Goal: Check status: Check status

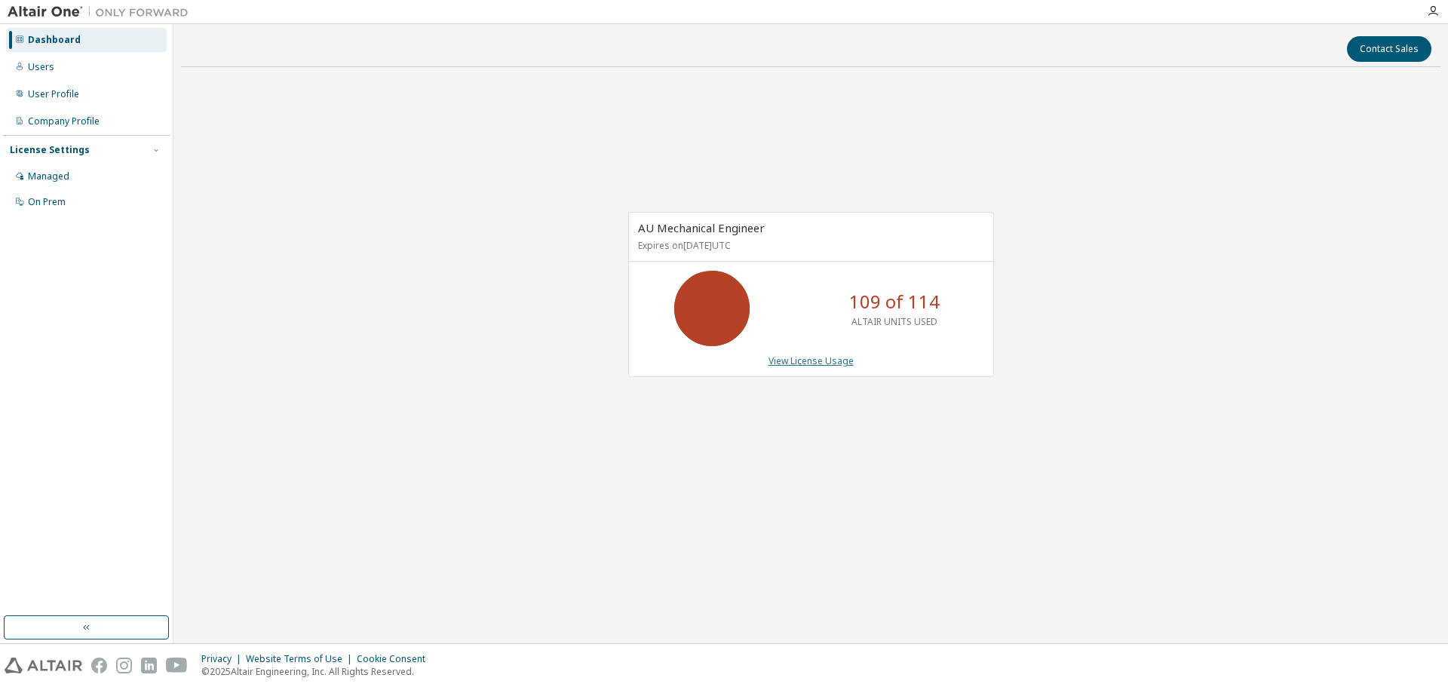
click at [792, 363] on link "View License Usage" at bounding box center [810, 360] width 85 height 13
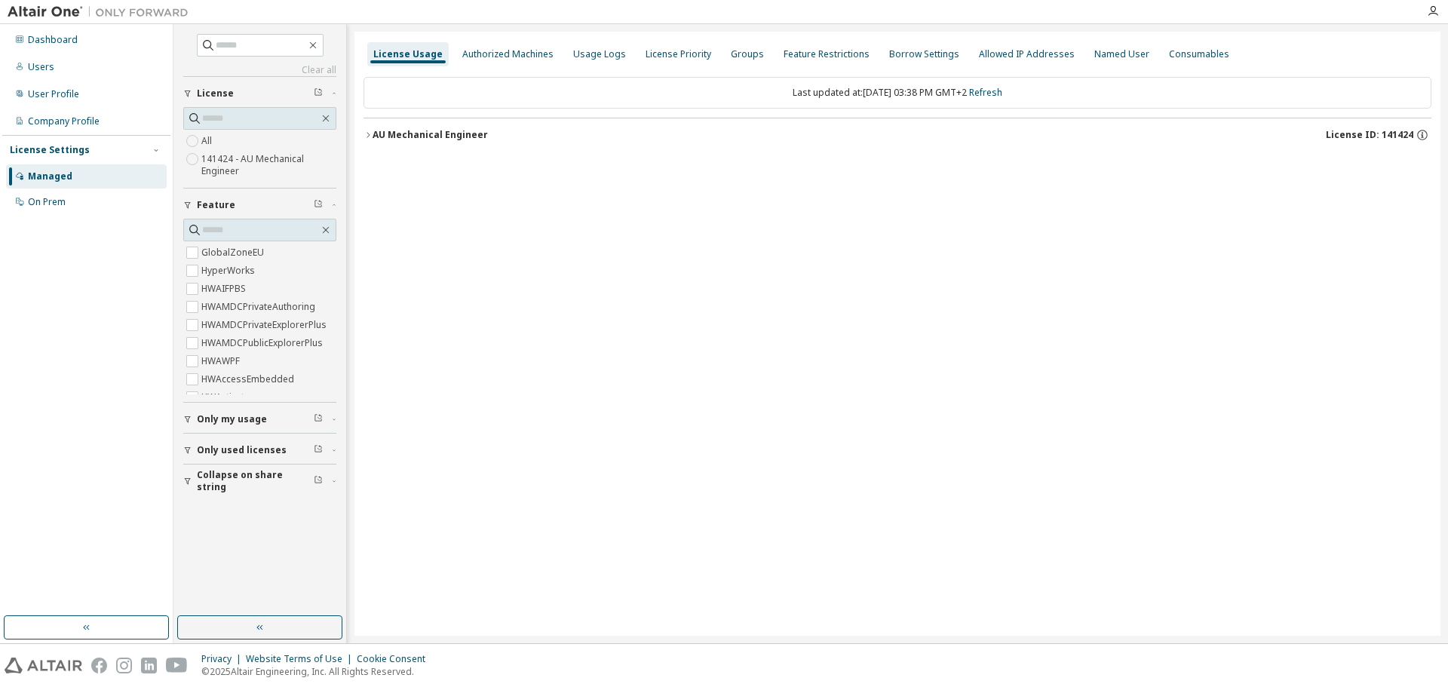
click at [369, 136] on icon "button" at bounding box center [367, 134] width 9 height 9
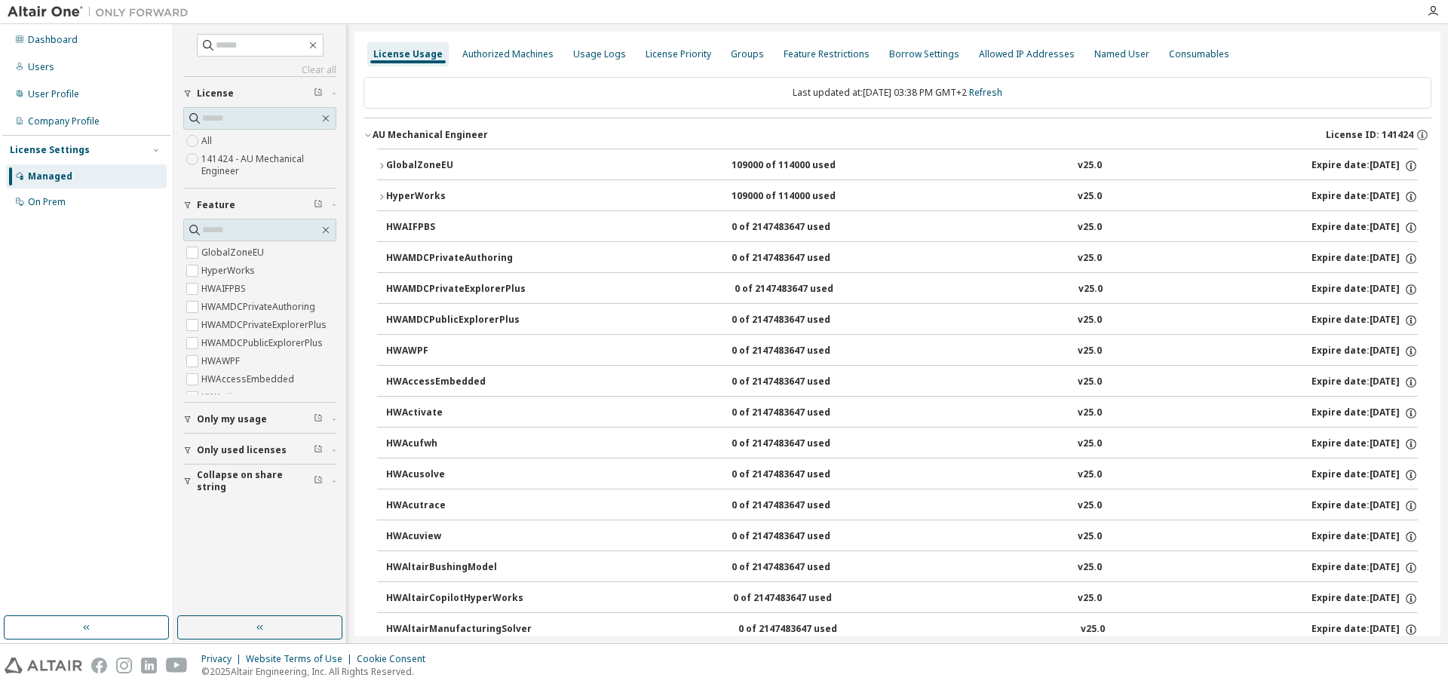
click at [379, 167] on icon "button" at bounding box center [381, 165] width 9 height 9
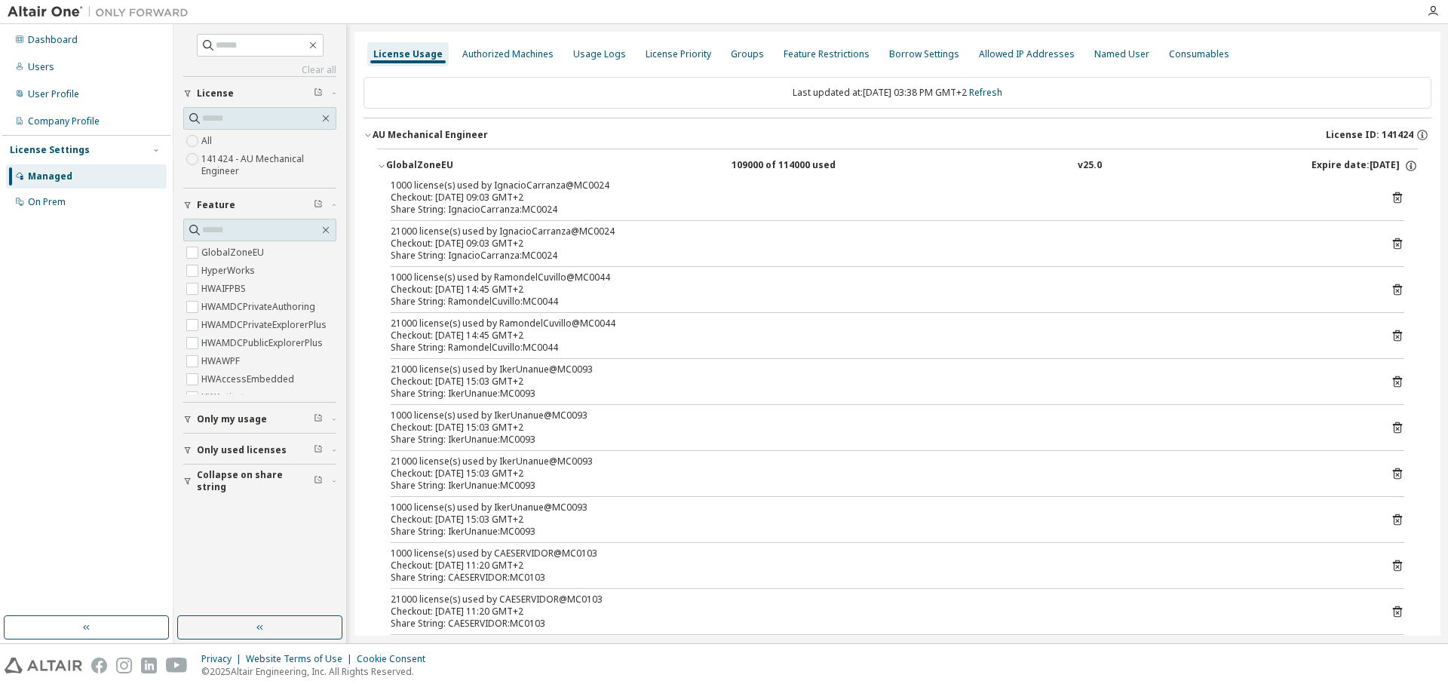
click at [1390, 243] on icon at bounding box center [1397, 244] width 14 height 14
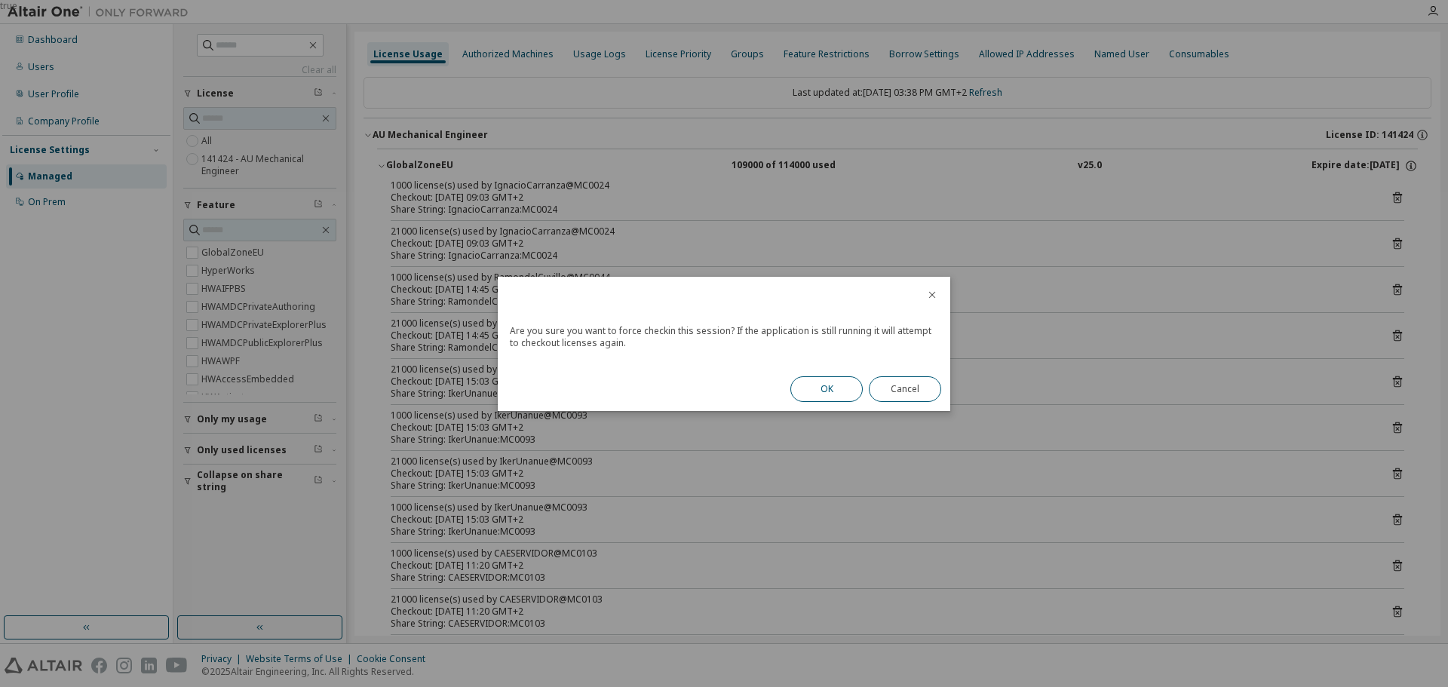
click at [819, 394] on button "OK" at bounding box center [826, 389] width 72 height 26
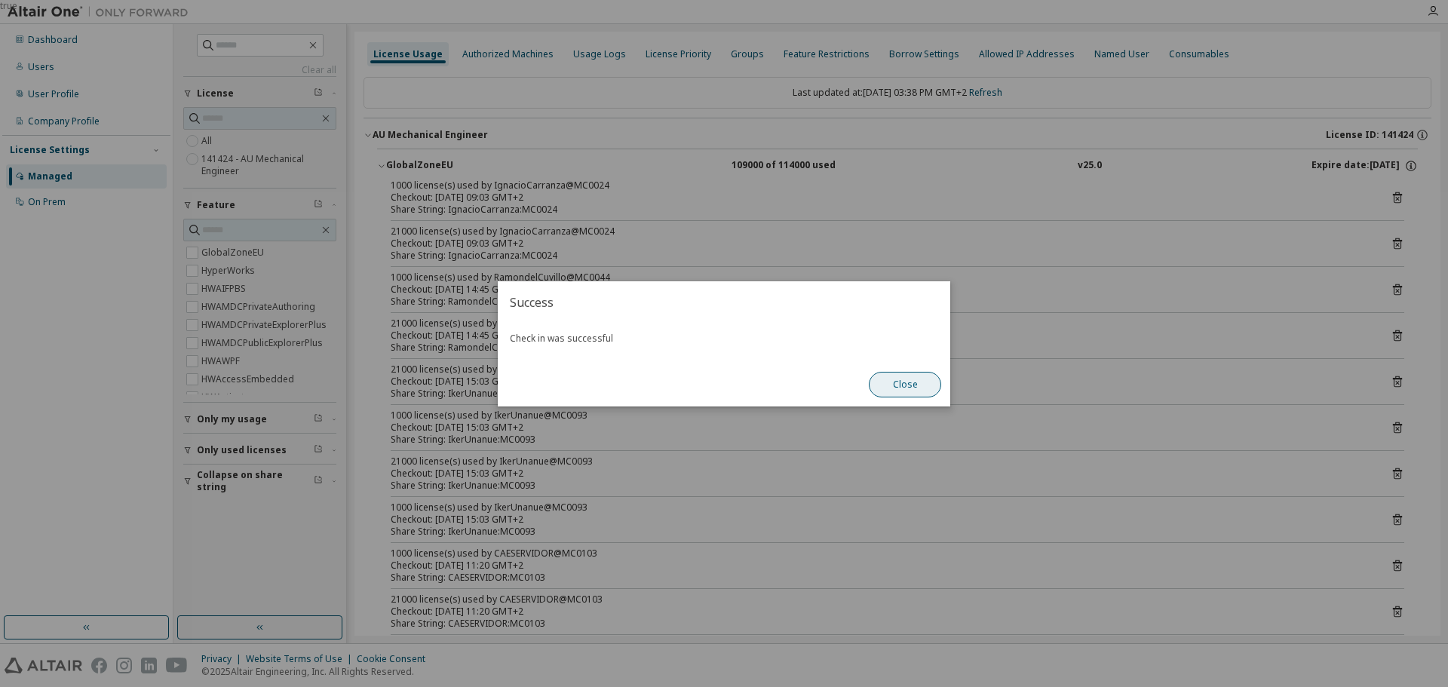
click at [888, 382] on button "Close" at bounding box center [905, 385] width 72 height 26
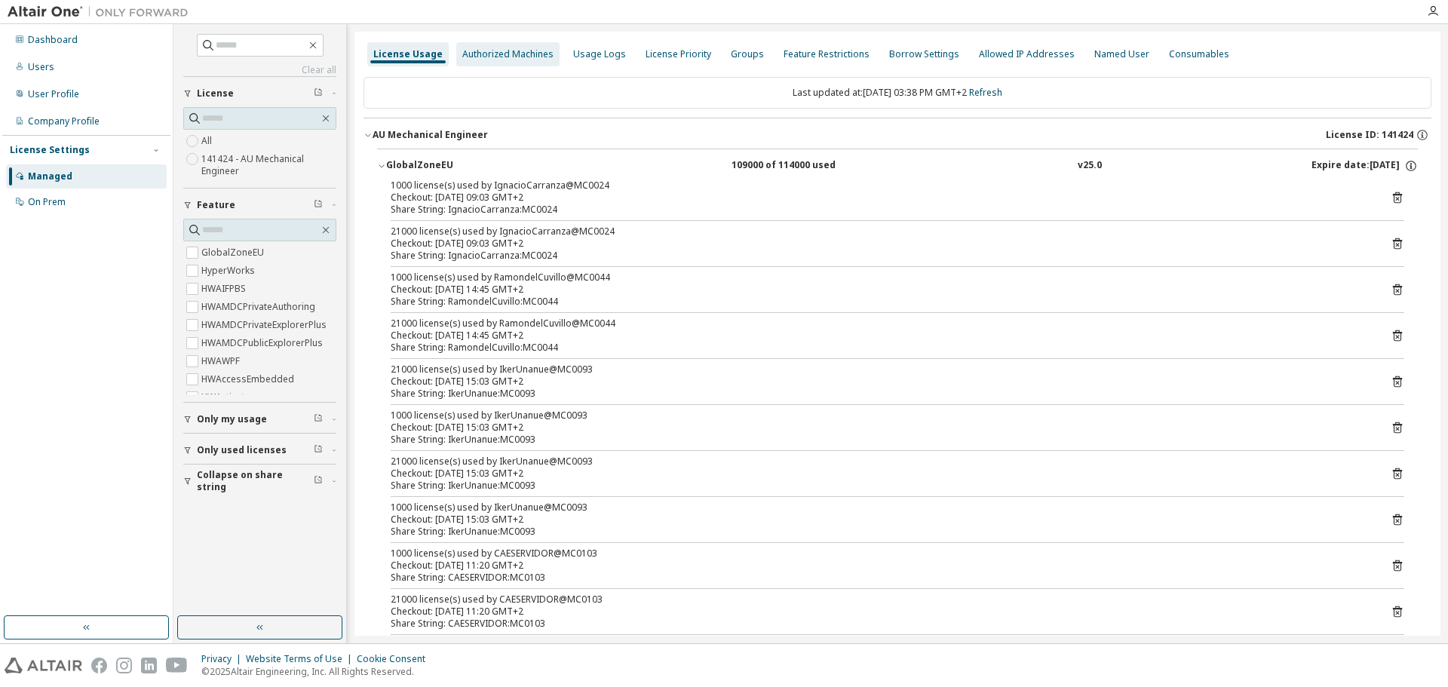
click at [508, 57] on div "Authorized Machines" at bounding box center [507, 54] width 91 height 12
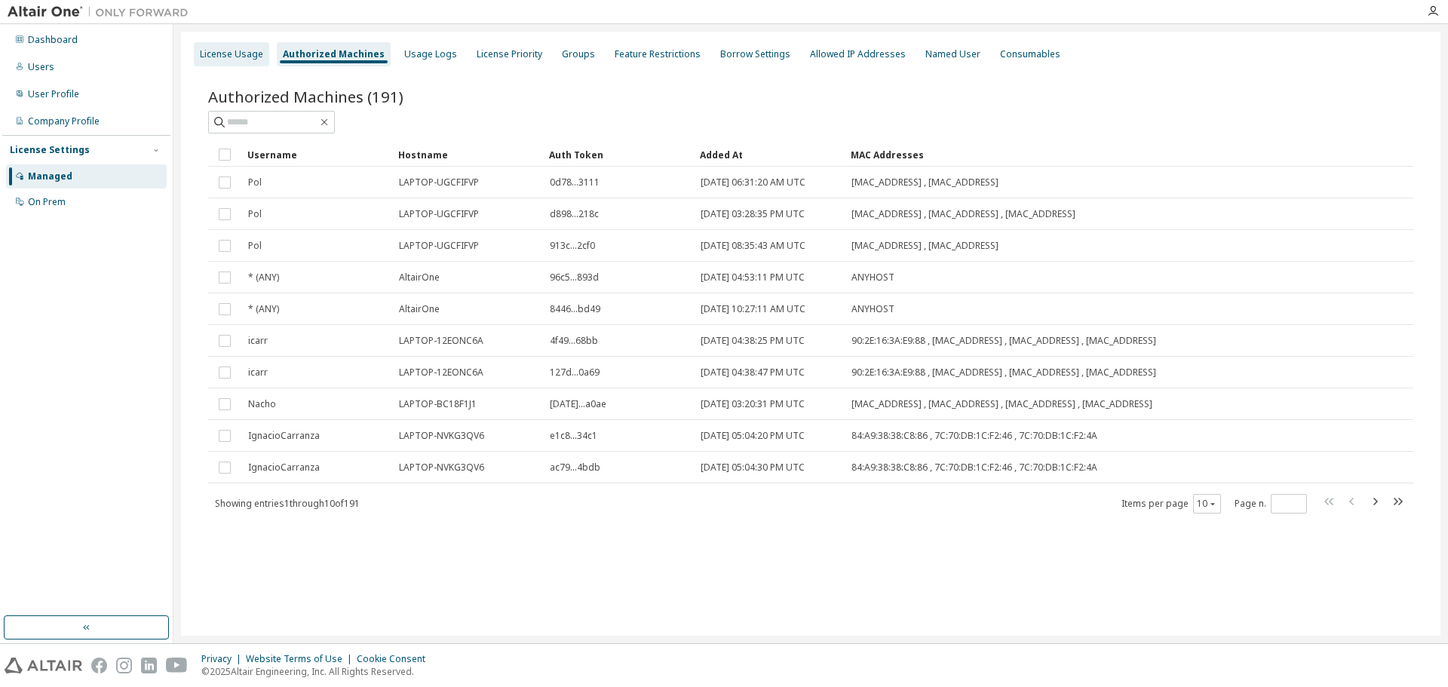
click at [214, 55] on div "License Usage" at bounding box center [231, 54] width 63 height 12
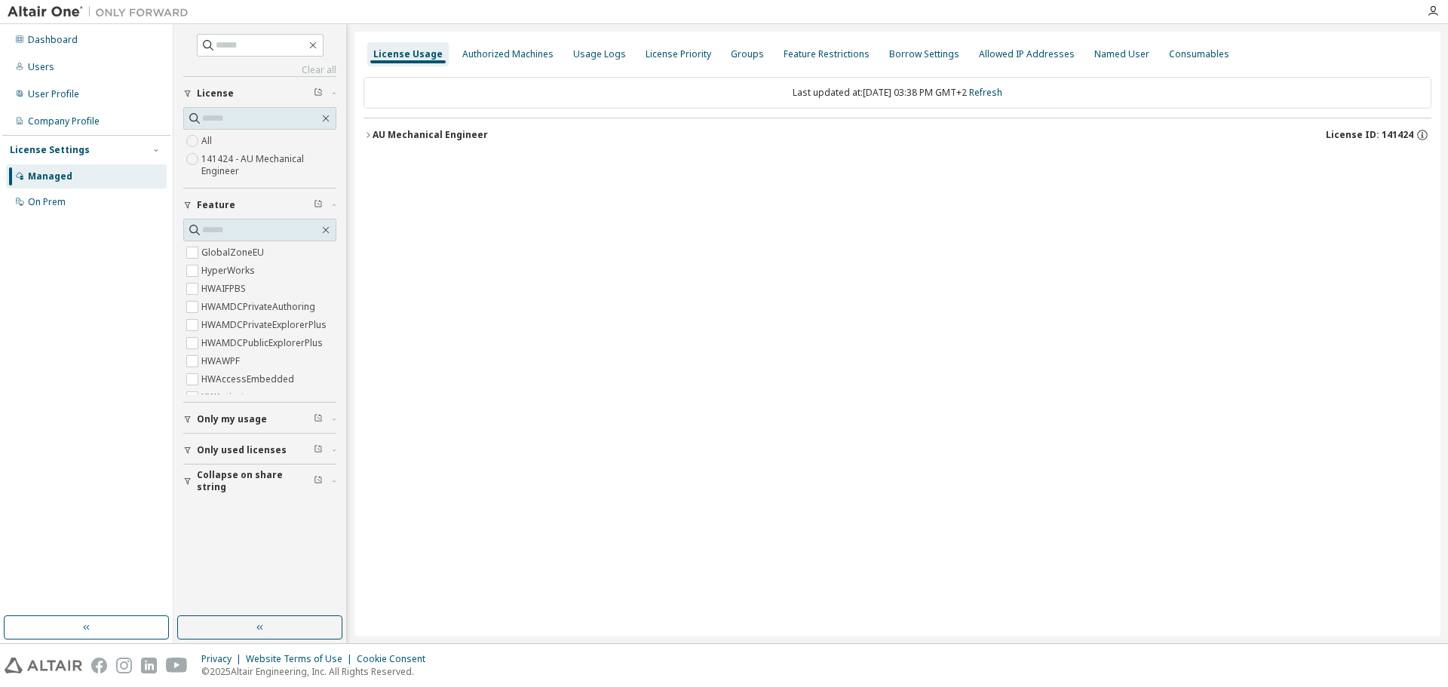
click at [367, 135] on icon "button" at bounding box center [367, 134] width 9 height 9
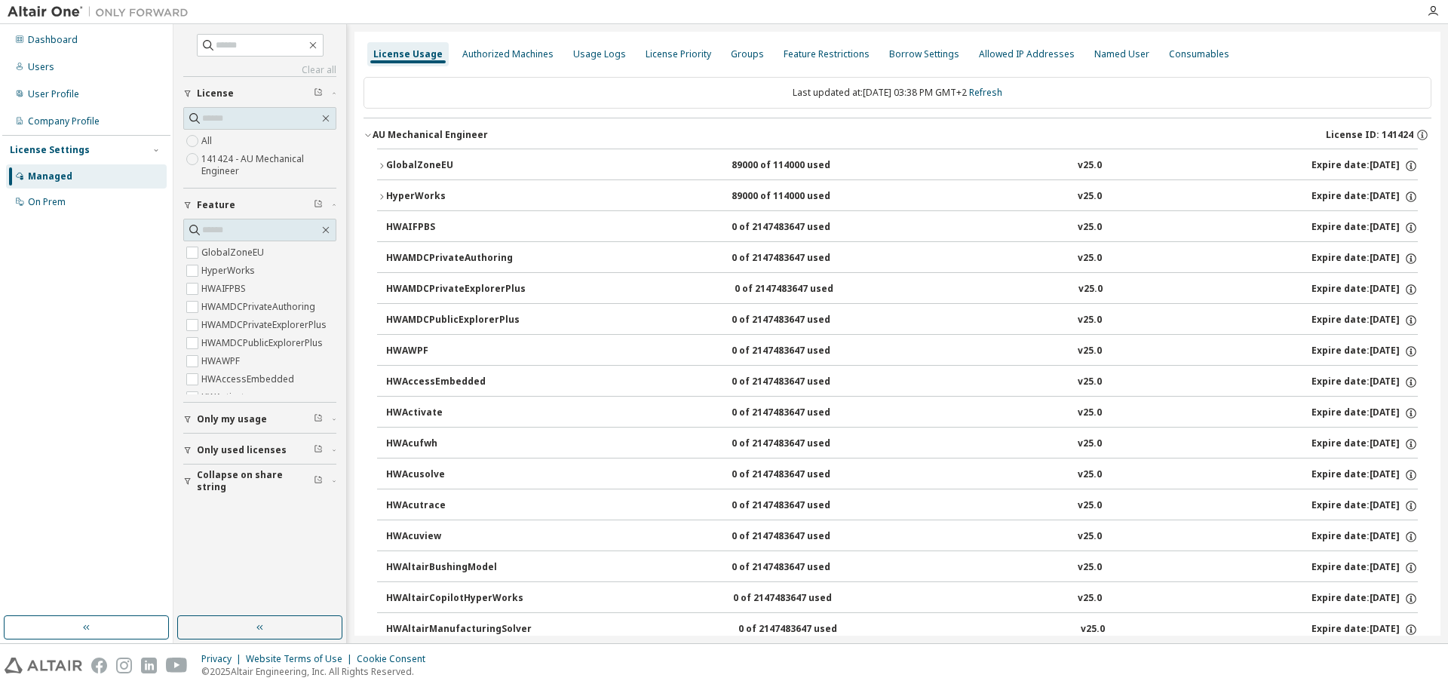
click at [385, 161] on icon "button" at bounding box center [381, 165] width 9 height 9
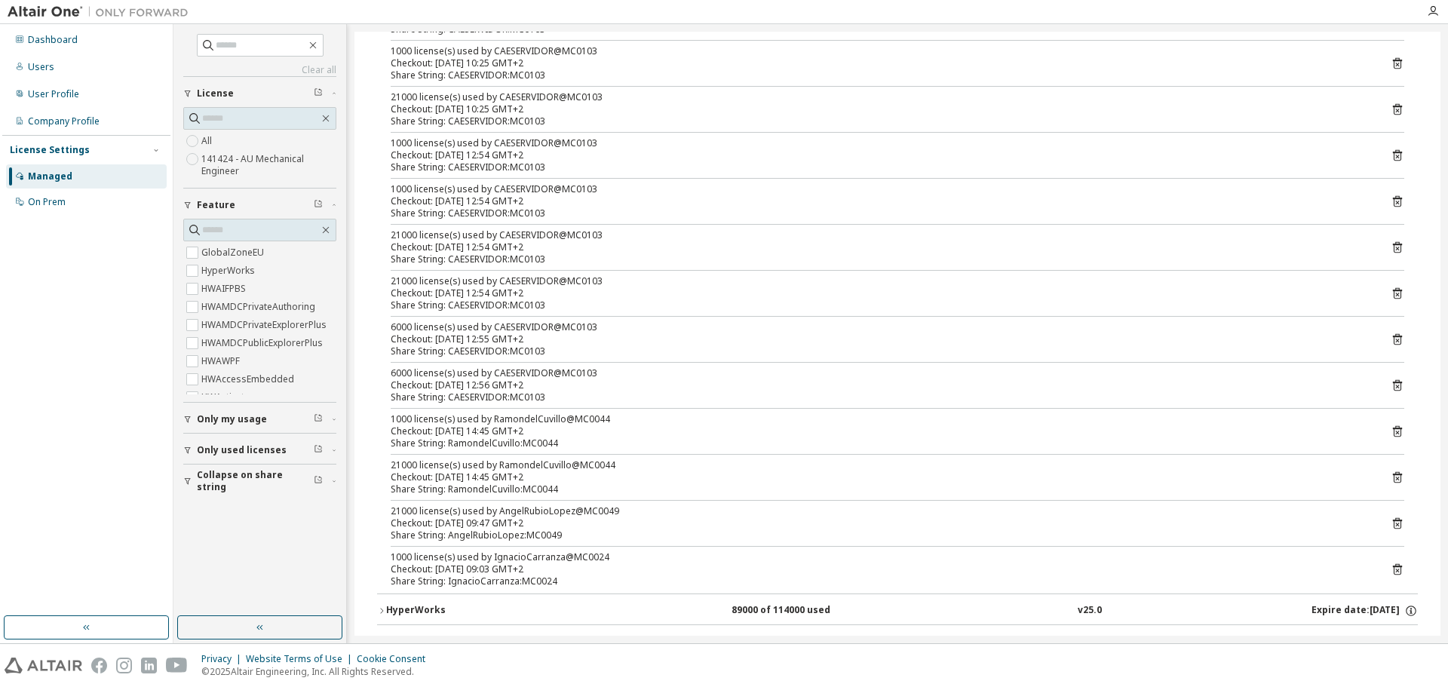
scroll to position [603, 0]
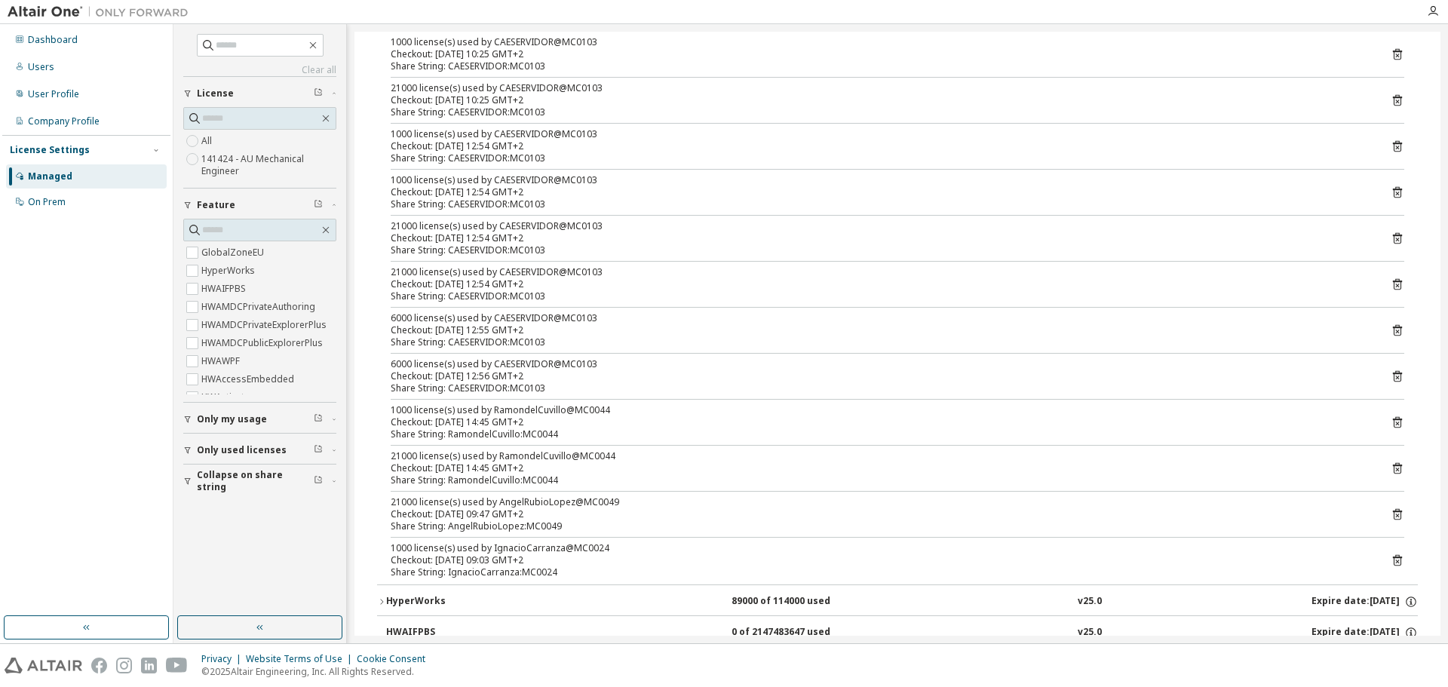
click at [1392, 559] on icon at bounding box center [1397, 560] width 14 height 14
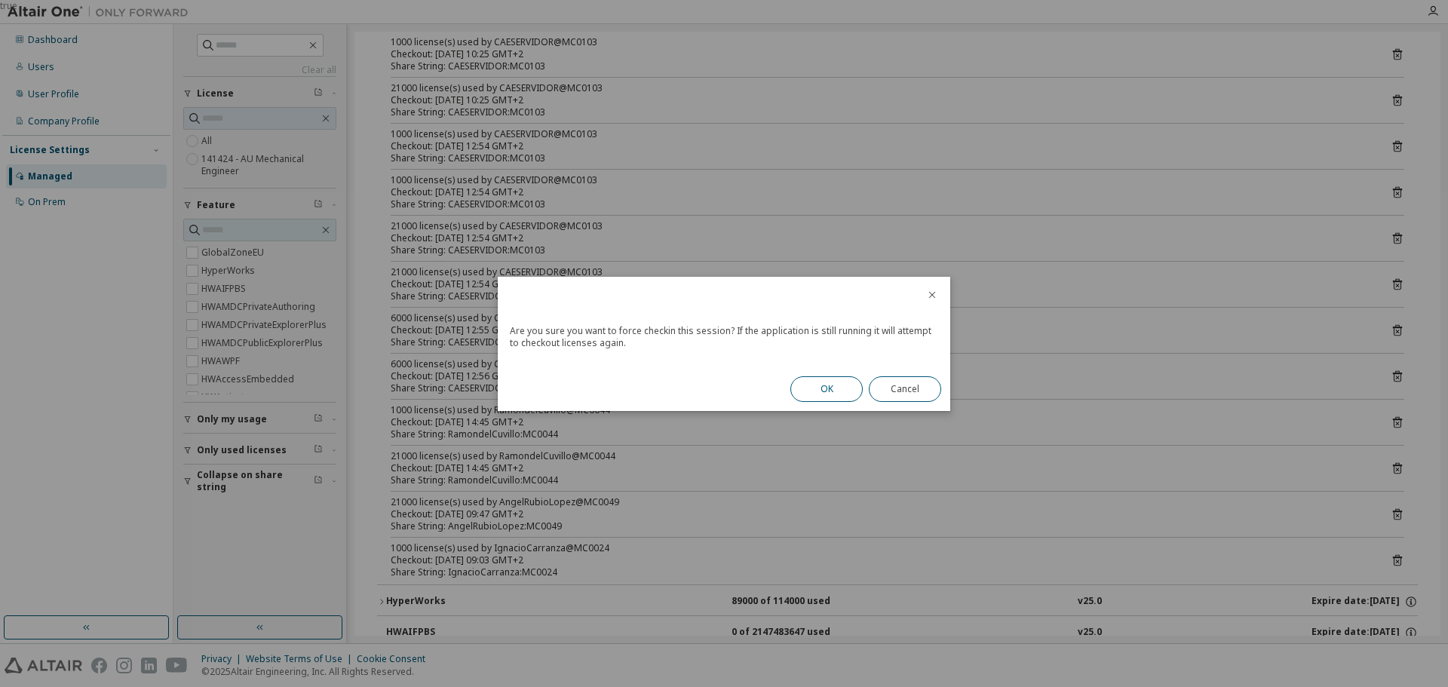
click at [820, 391] on button "OK" at bounding box center [826, 389] width 72 height 26
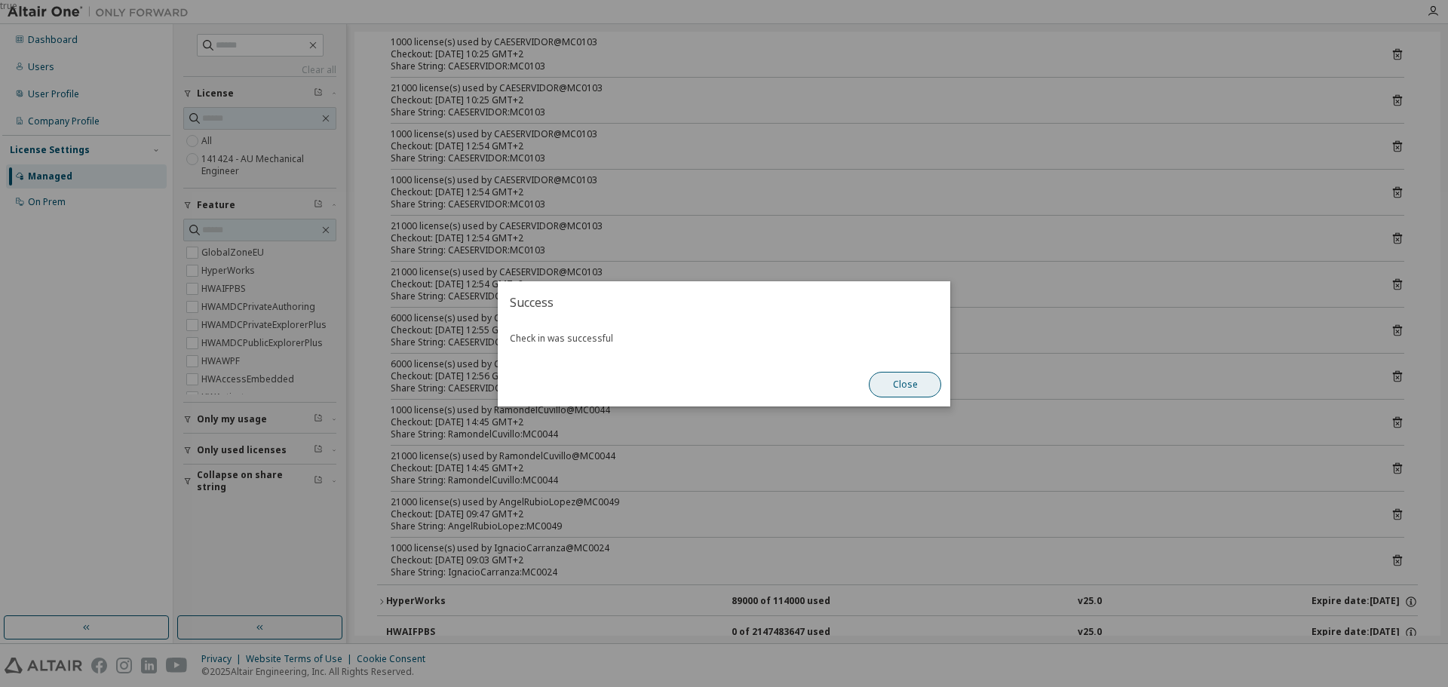
click at [914, 379] on button "Close" at bounding box center [905, 385] width 72 height 26
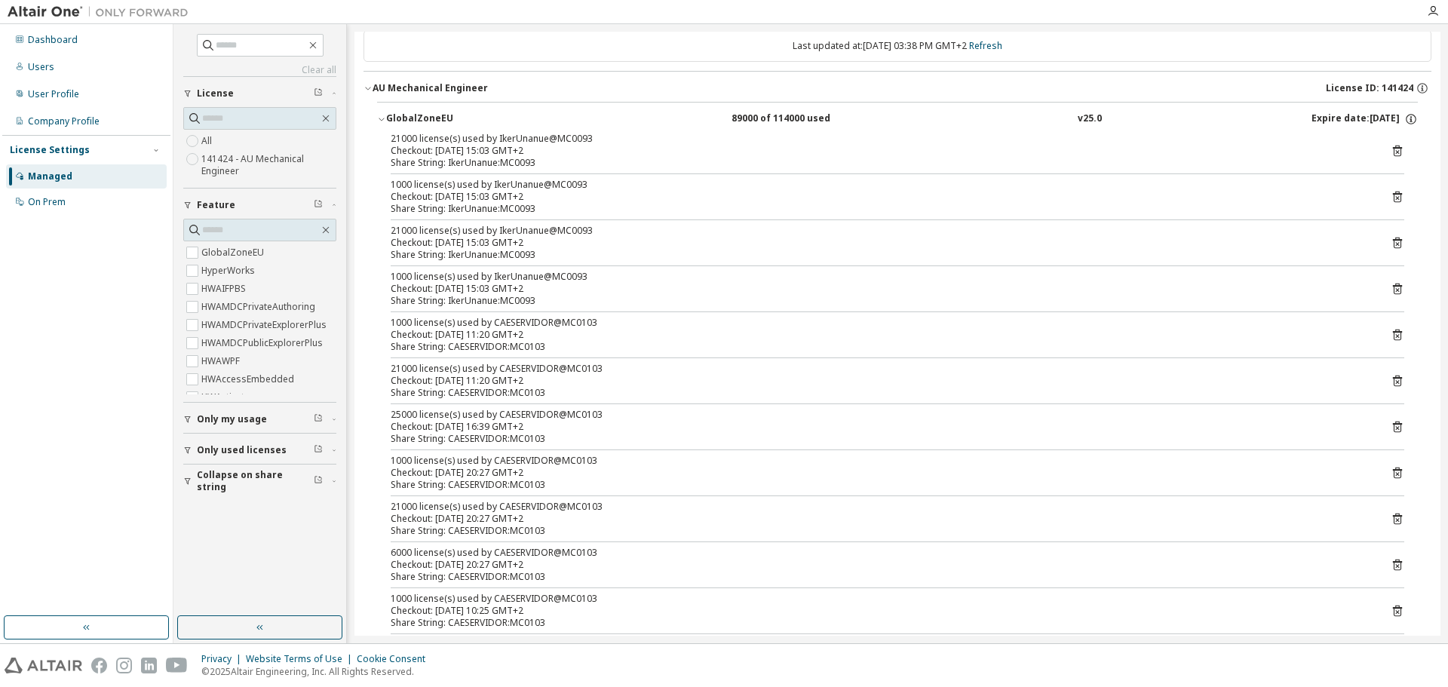
scroll to position [0, 0]
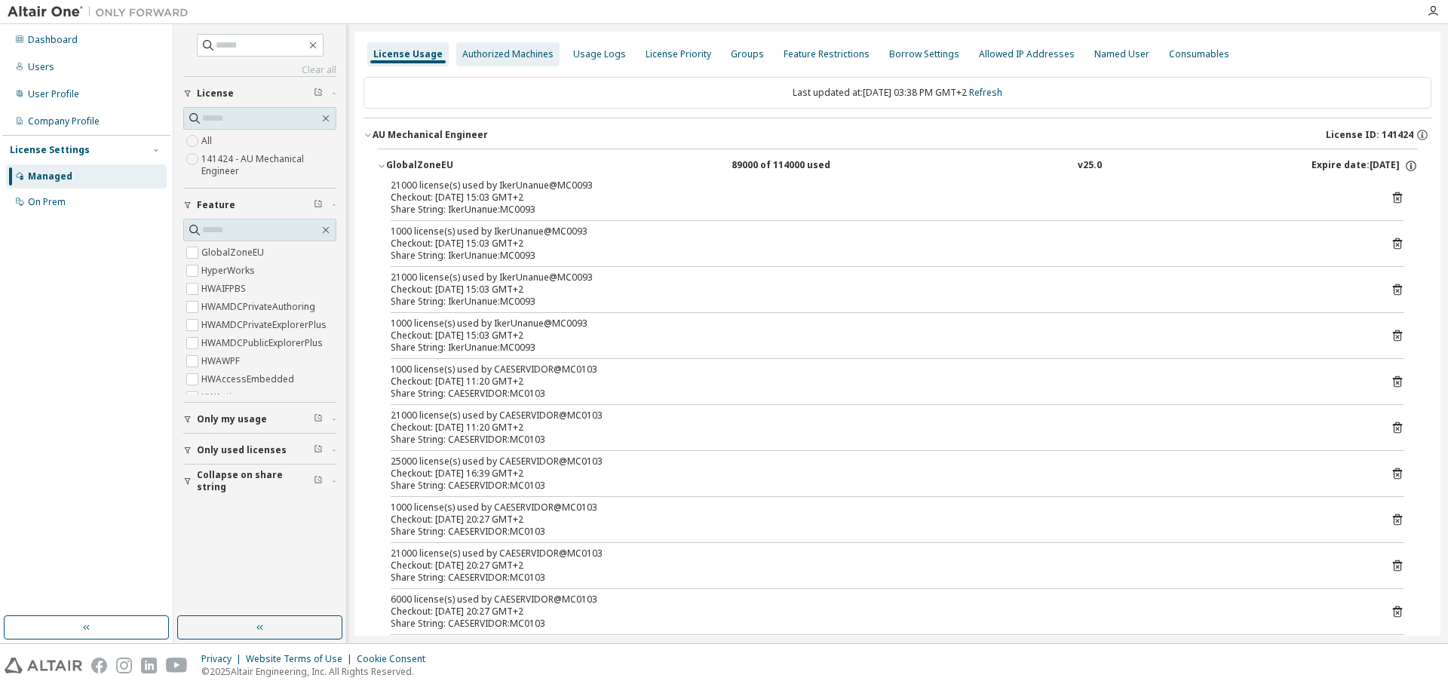
click at [509, 57] on div "Authorized Machines" at bounding box center [507, 54] width 91 height 12
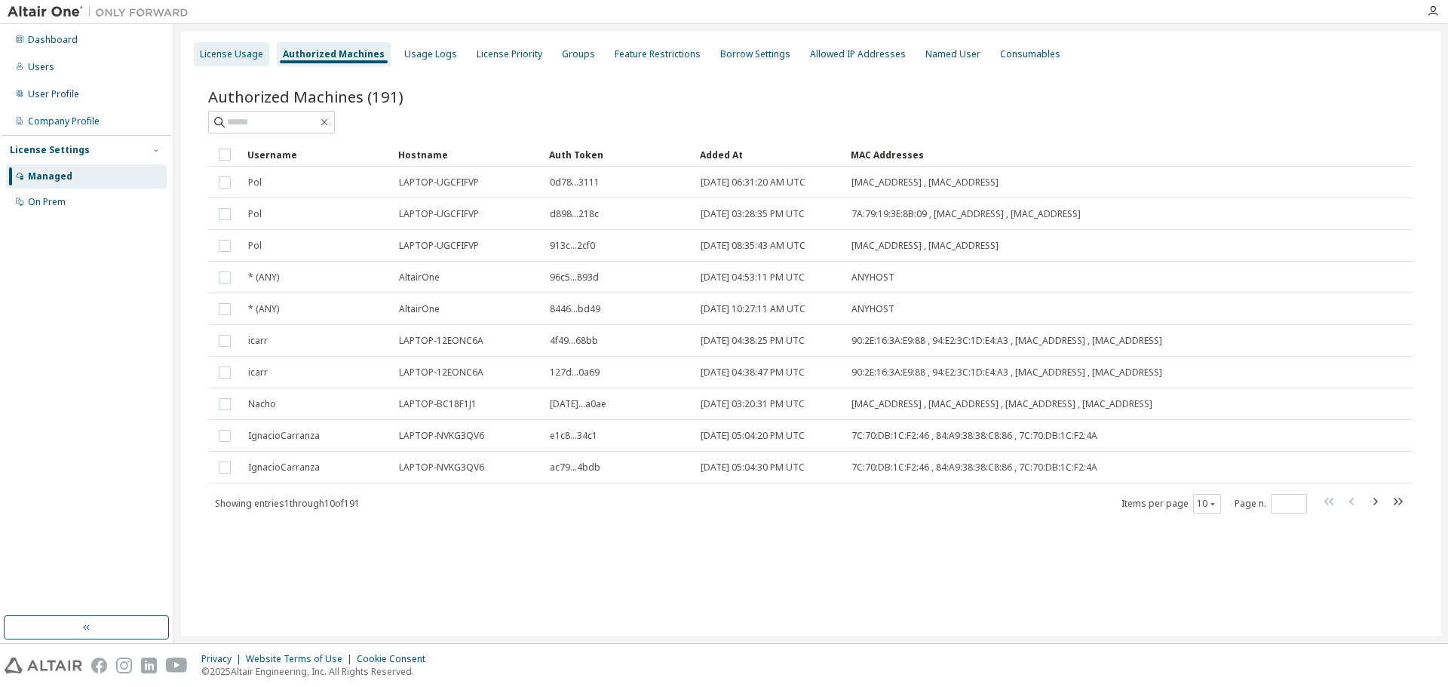
click at [242, 53] on div "License Usage" at bounding box center [231, 54] width 63 height 12
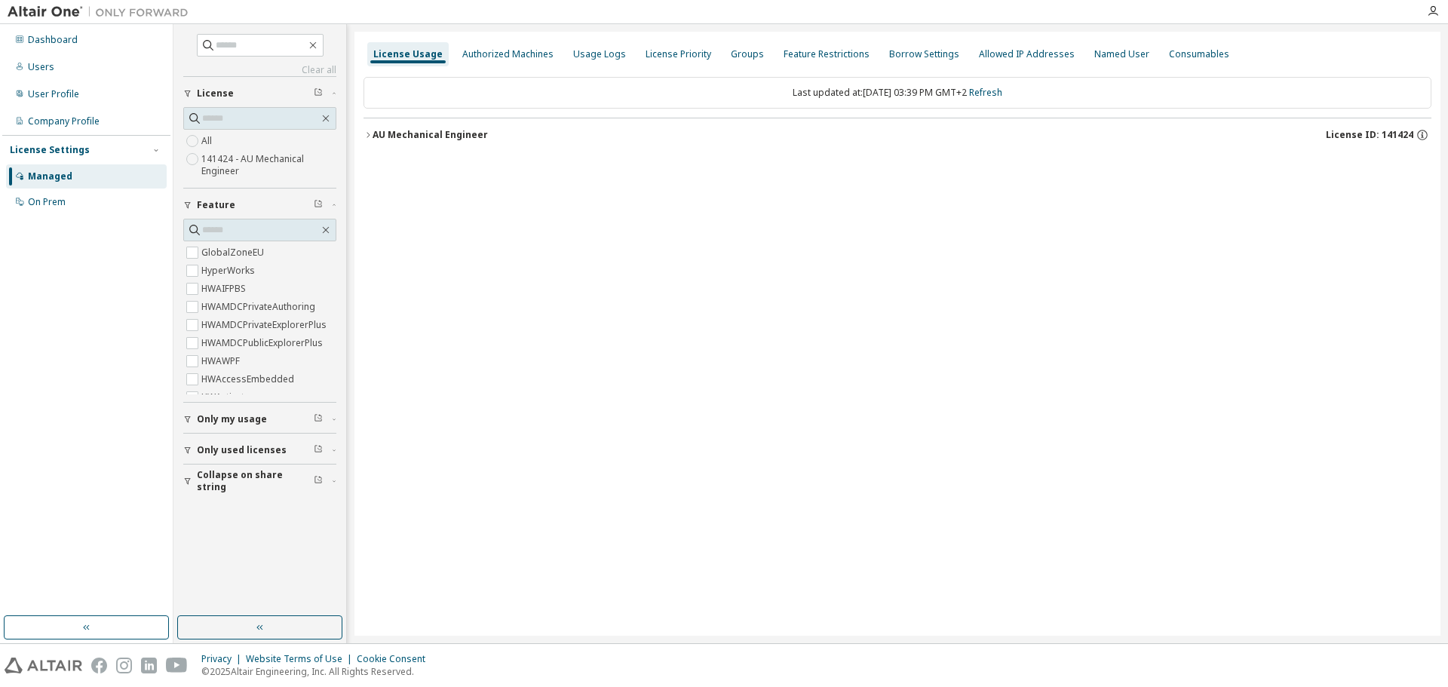
click at [371, 135] on icon "button" at bounding box center [367, 134] width 9 height 9
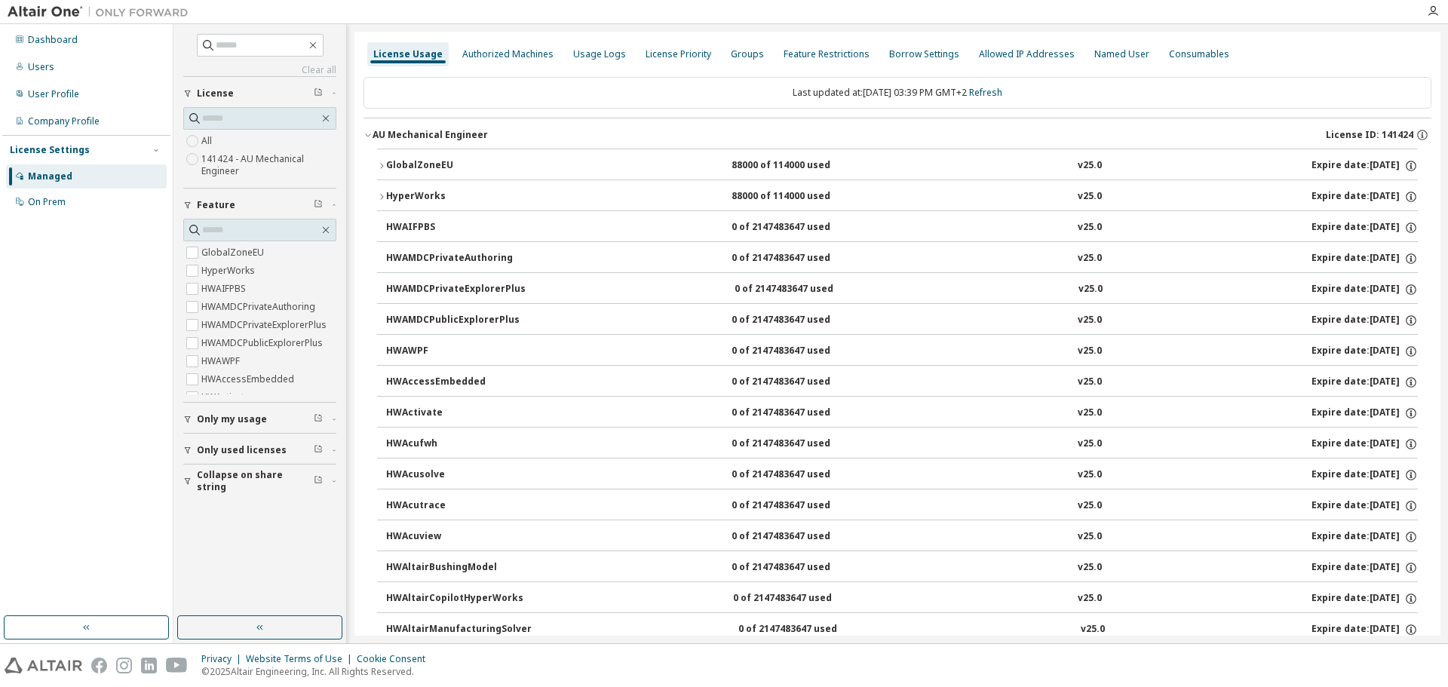
click at [384, 164] on icon "button" at bounding box center [381, 165] width 9 height 9
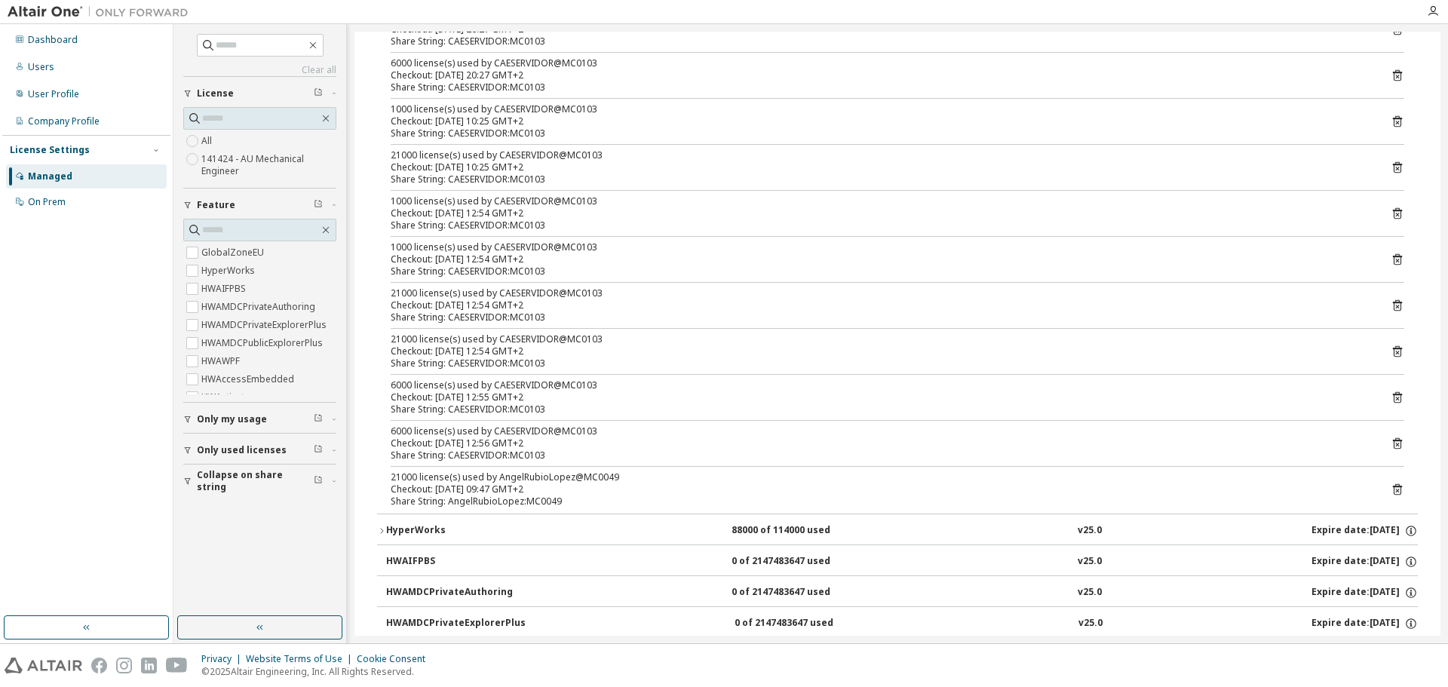
scroll to position [679, 0]
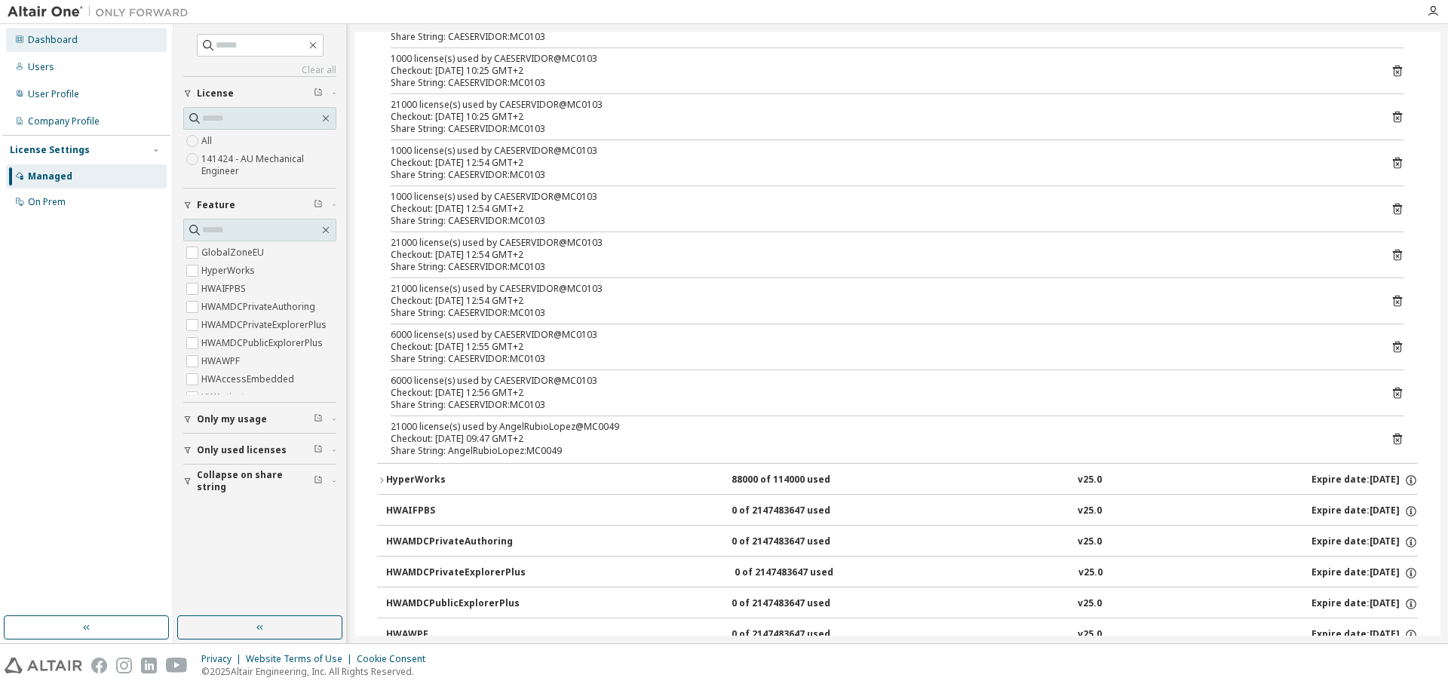
click at [51, 45] on div "Dashboard" at bounding box center [53, 40] width 50 height 12
